Goal: Task Accomplishment & Management: Manage account settings

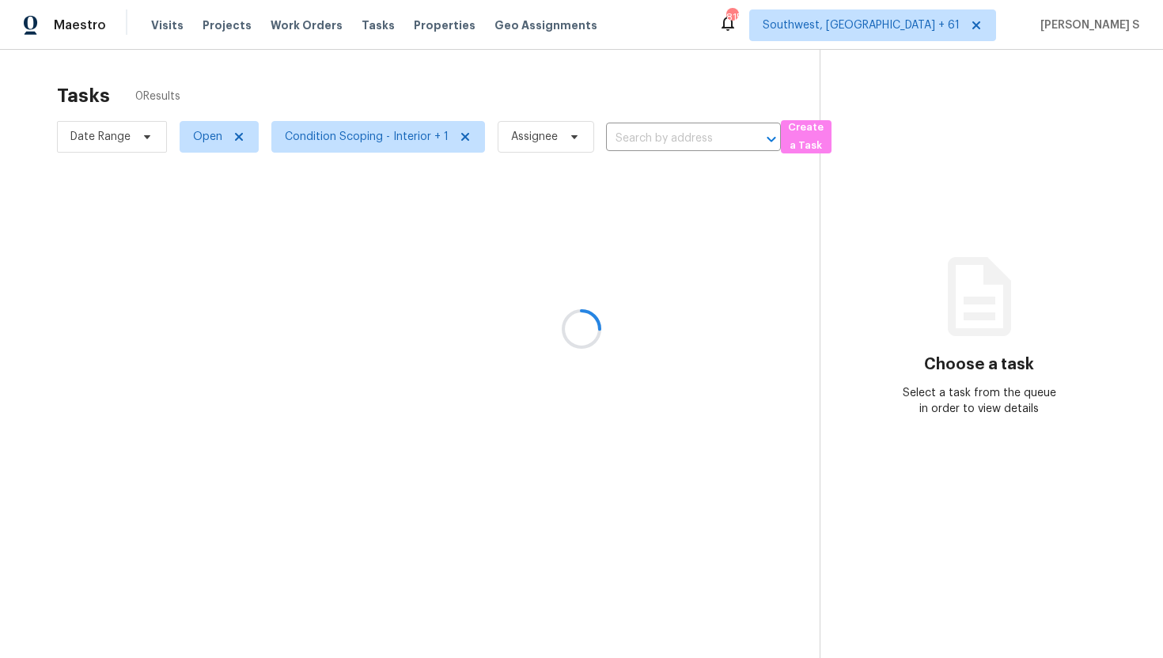
click at [672, 139] on div at bounding box center [581, 329] width 1163 height 658
click at [665, 100] on div at bounding box center [581, 329] width 1163 height 658
click at [676, 132] on div at bounding box center [581, 329] width 1163 height 658
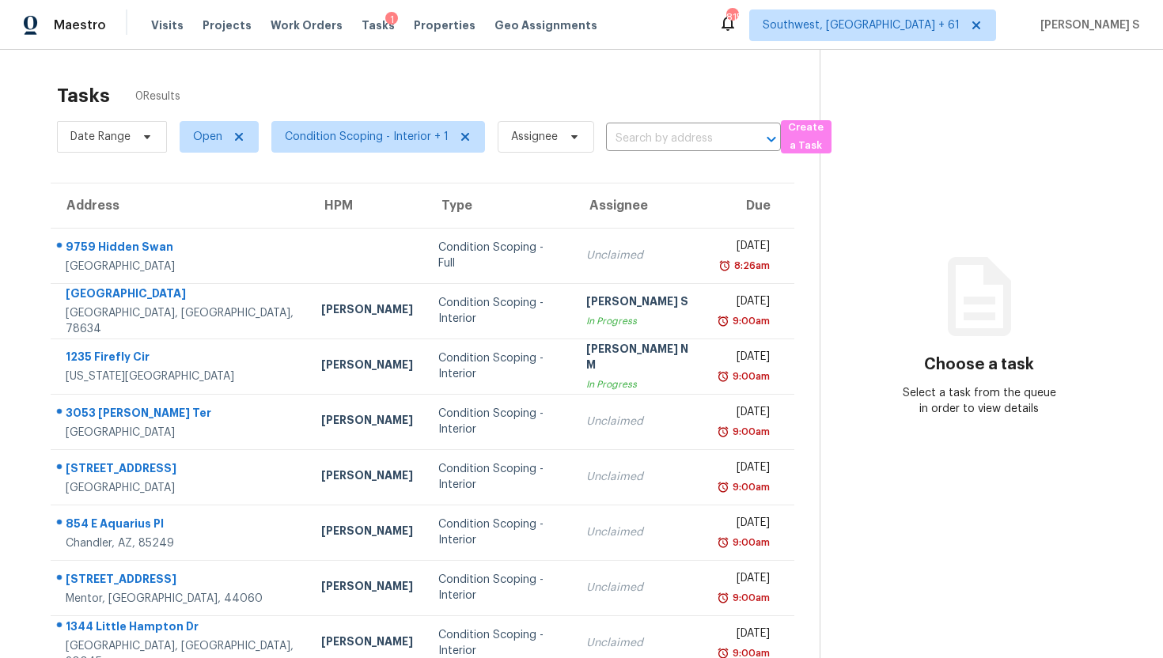
click at [703, 65] on div "Tasks 0 Results Date Range Open Condition Scoping - Interior + 1 Assignee ​ Cre…" at bounding box center [581, 422] width 1163 height 745
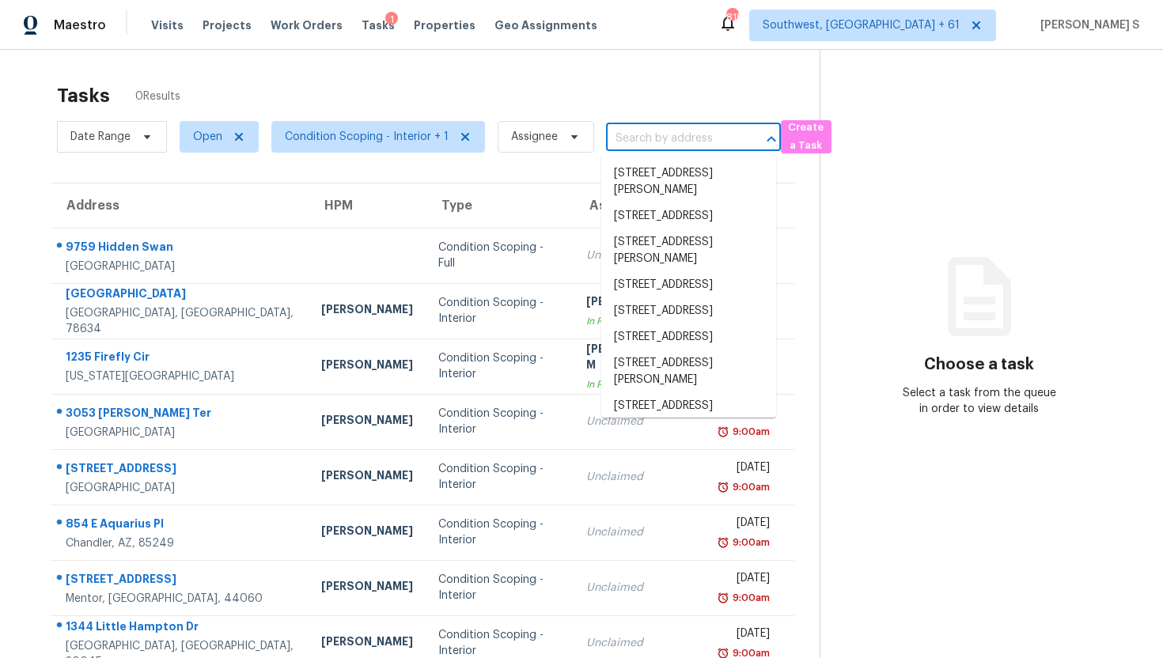
click at [661, 127] on input "text" at bounding box center [671, 139] width 131 height 25
paste input "[STREET_ADDRESS][PERSON_NAME]"
type input "[STREET_ADDRESS][PERSON_NAME]"
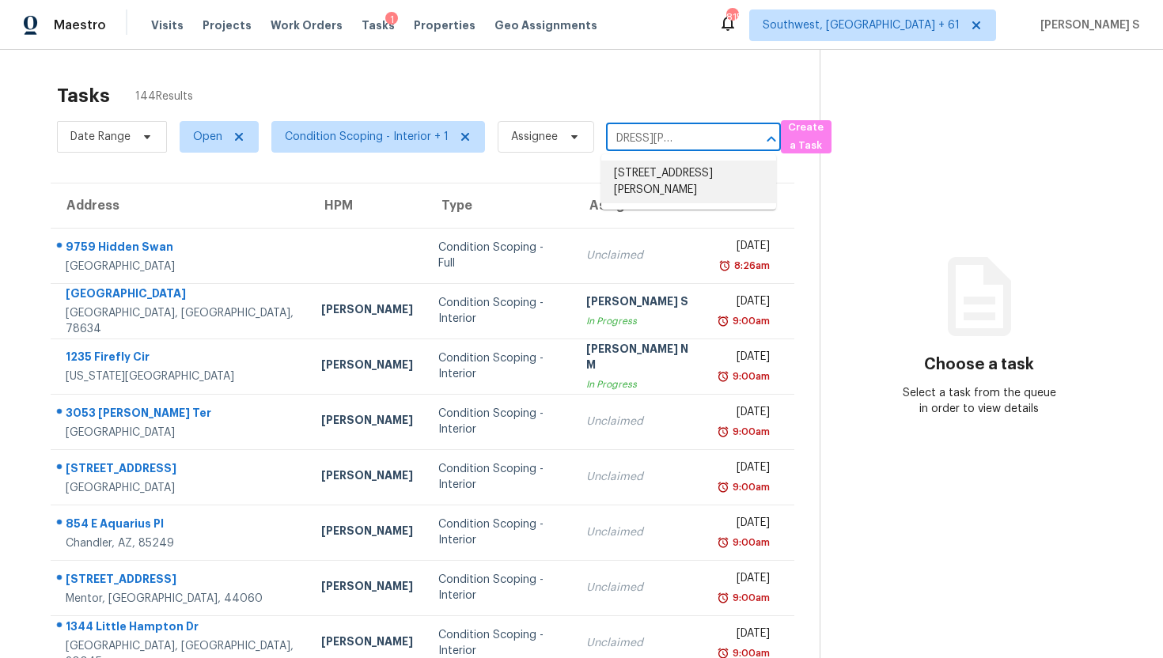
click at [654, 185] on li "[STREET_ADDRESS][PERSON_NAME]" at bounding box center [688, 182] width 175 height 43
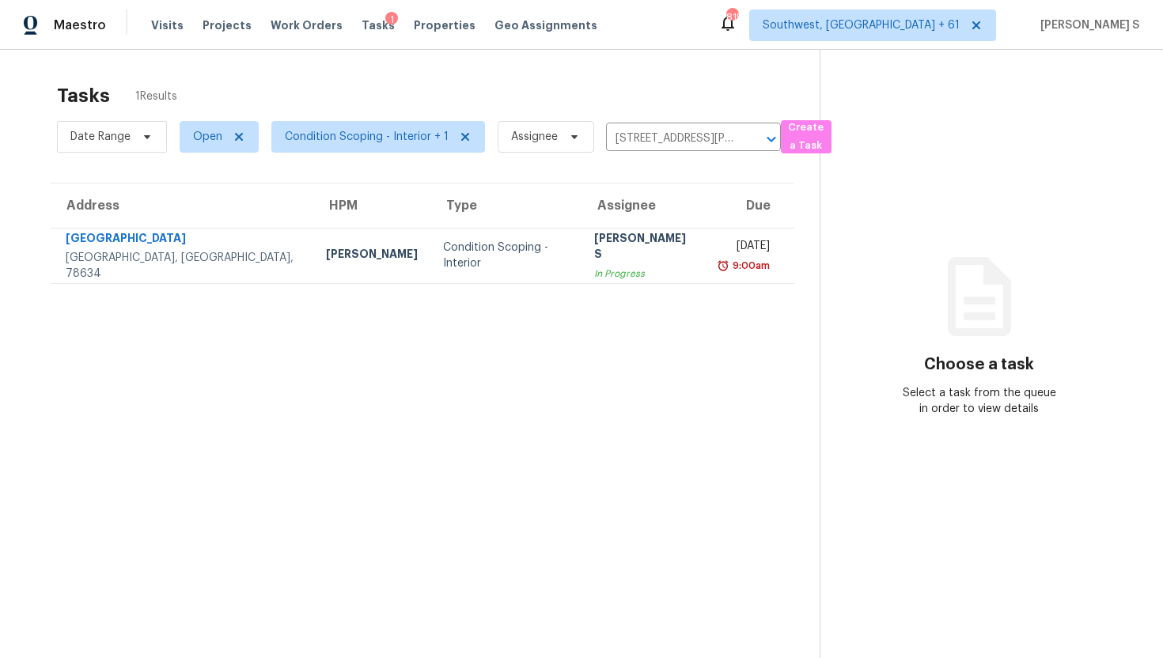
scroll to position [2, 0]
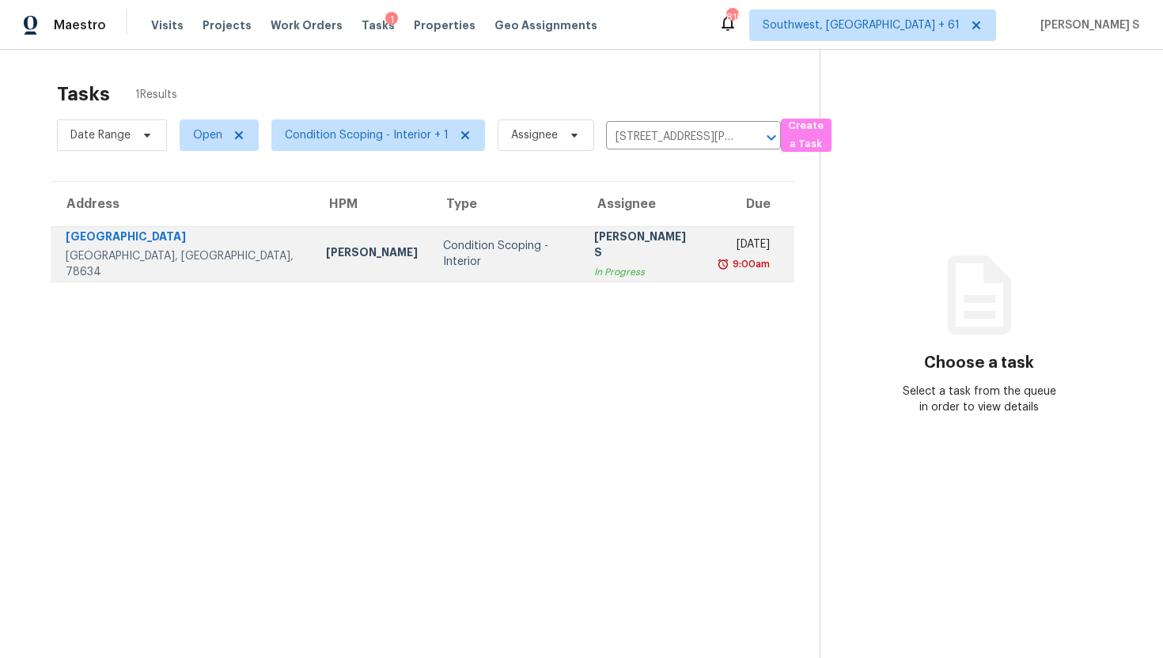
click at [707, 262] on td "[DATE] 9:00am" at bounding box center [751, 253] width 88 height 55
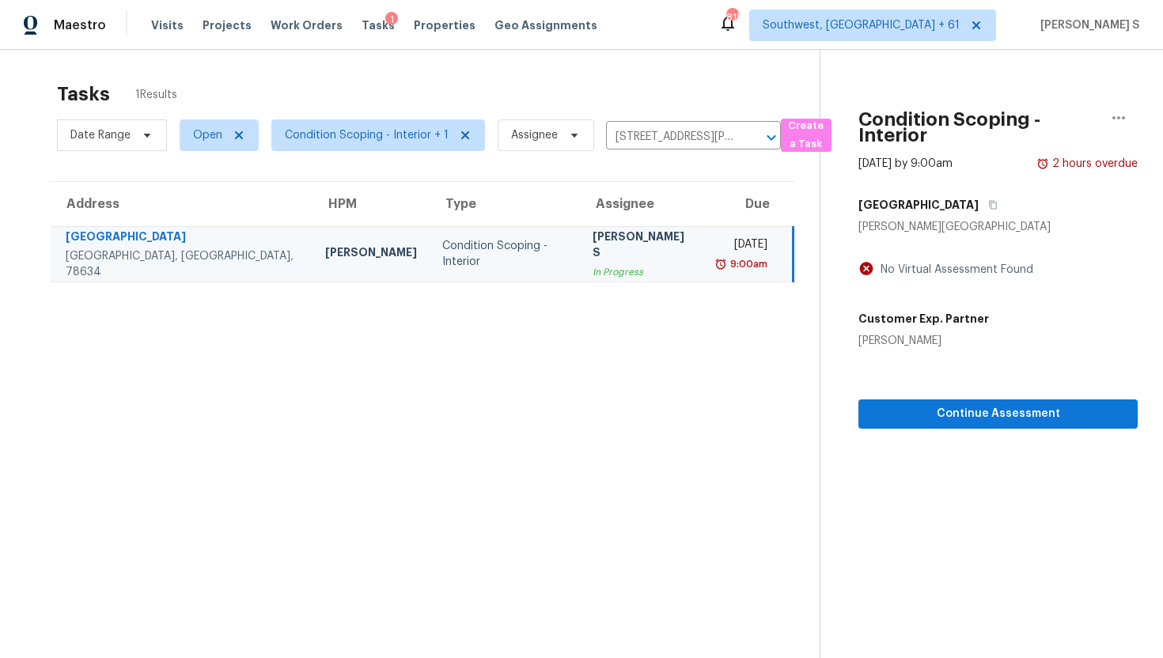
scroll to position [50, 0]
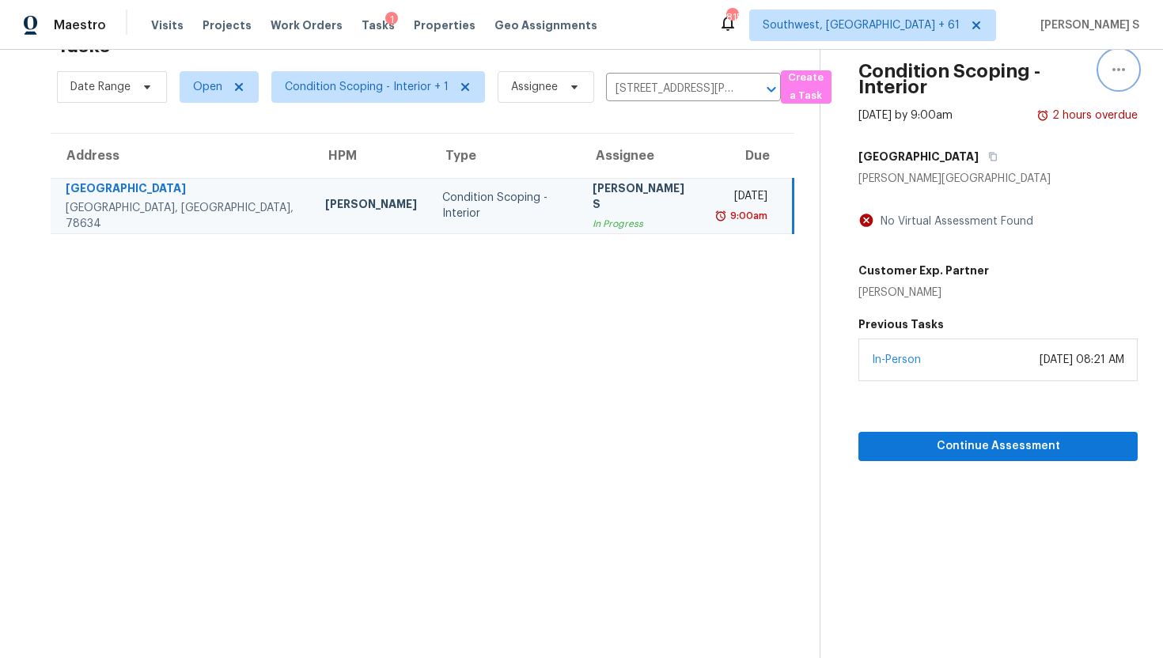
click at [1119, 66] on icon "button" at bounding box center [1118, 69] width 19 height 19
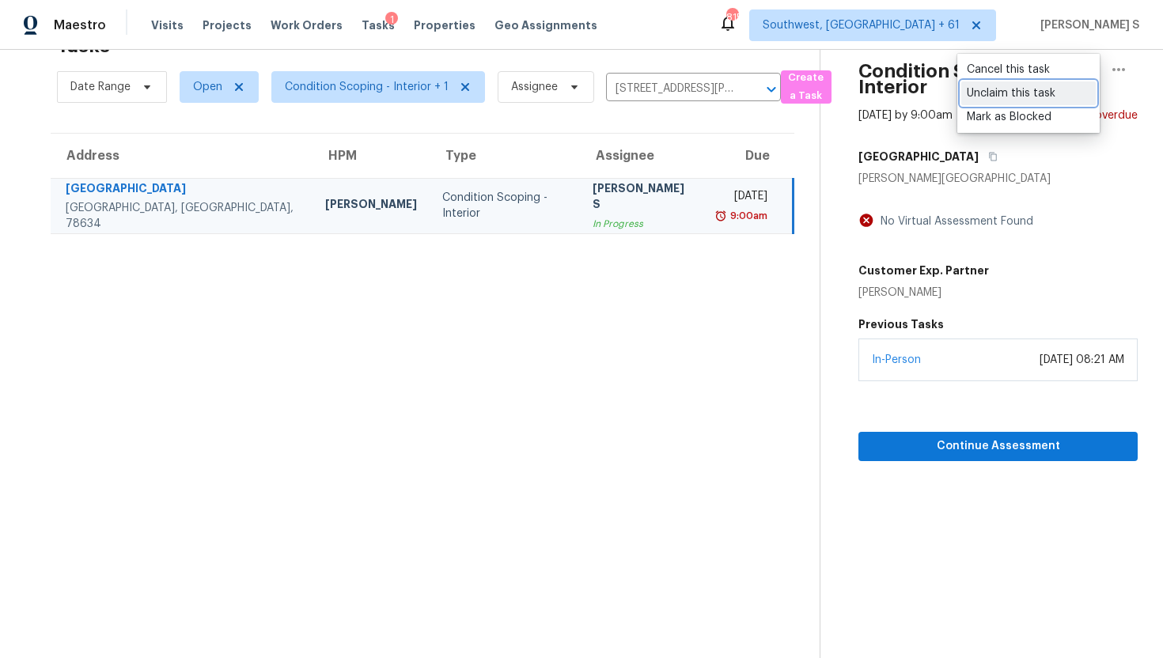
click at [1024, 90] on div "Unclaim this task" at bounding box center [1028, 93] width 123 height 16
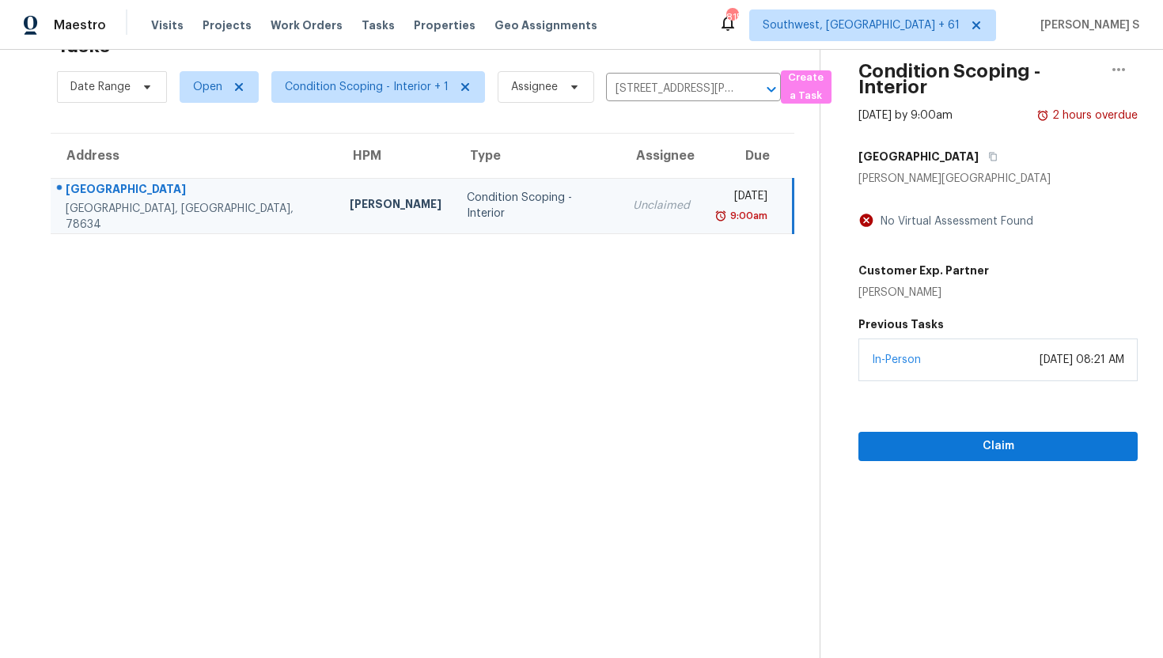
scroll to position [0, 0]
